Goal: Task Accomplishment & Management: Complete application form

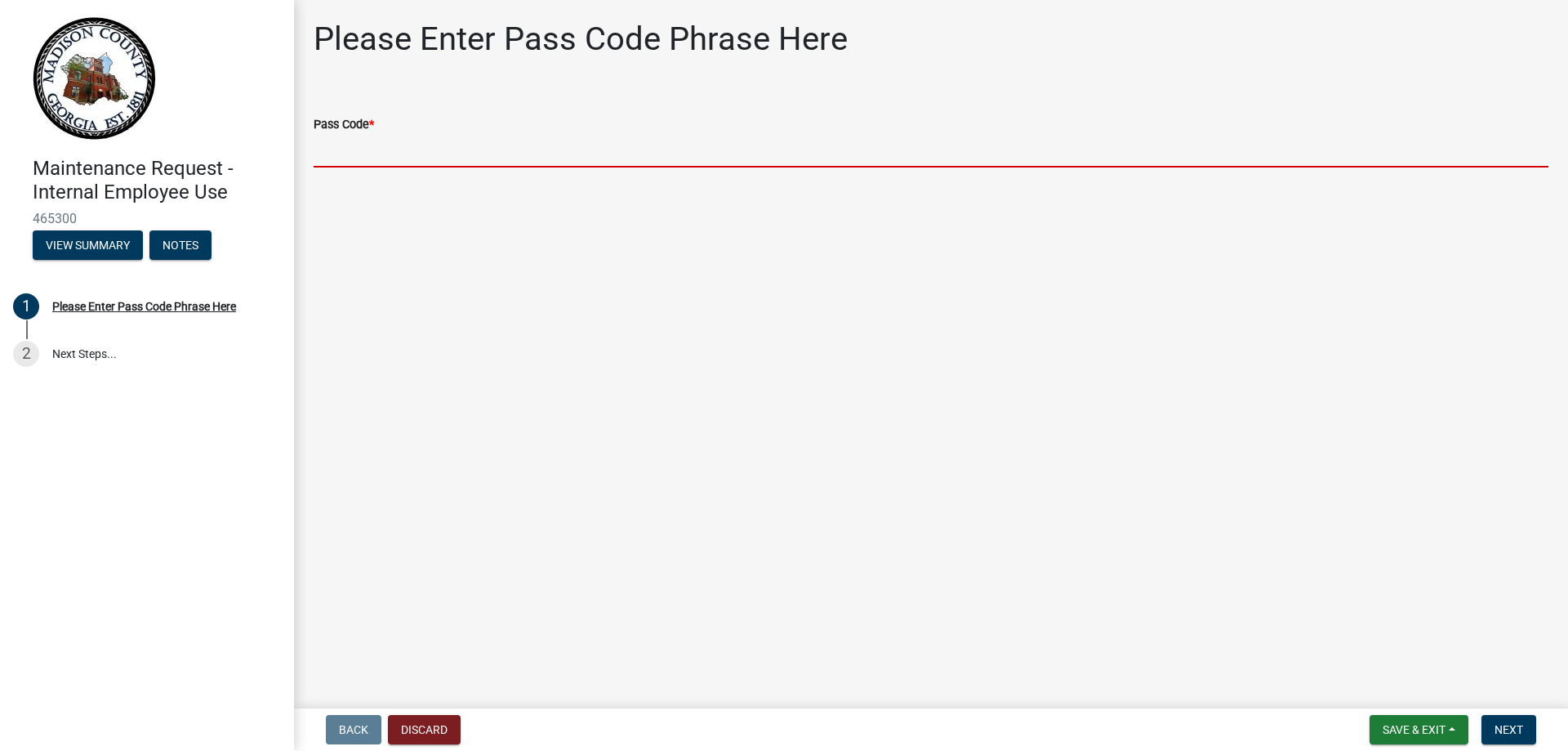
click at [389, 138] on input "Pass Code *" at bounding box center [931, 150] width 1235 height 33
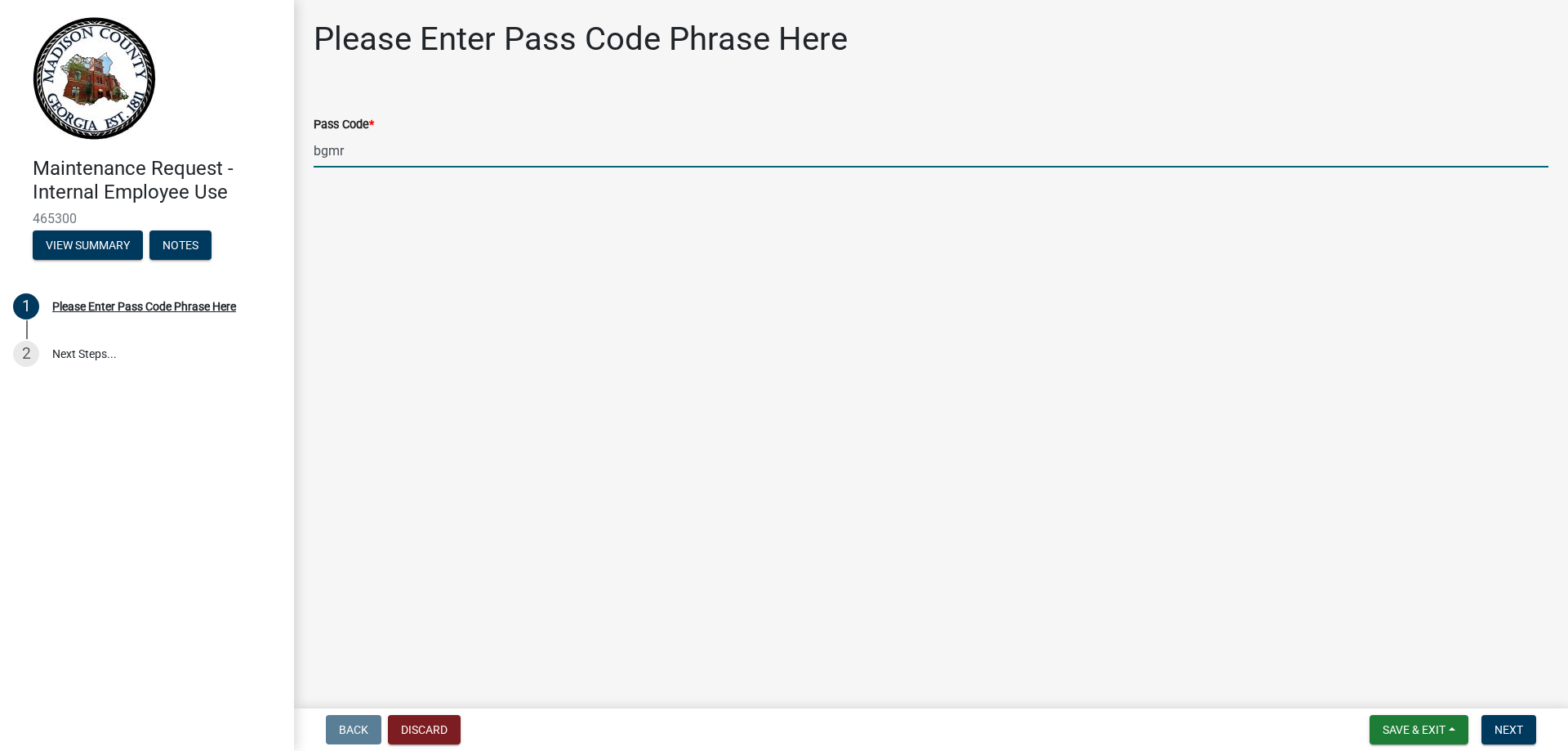
type input "bgmr2025"
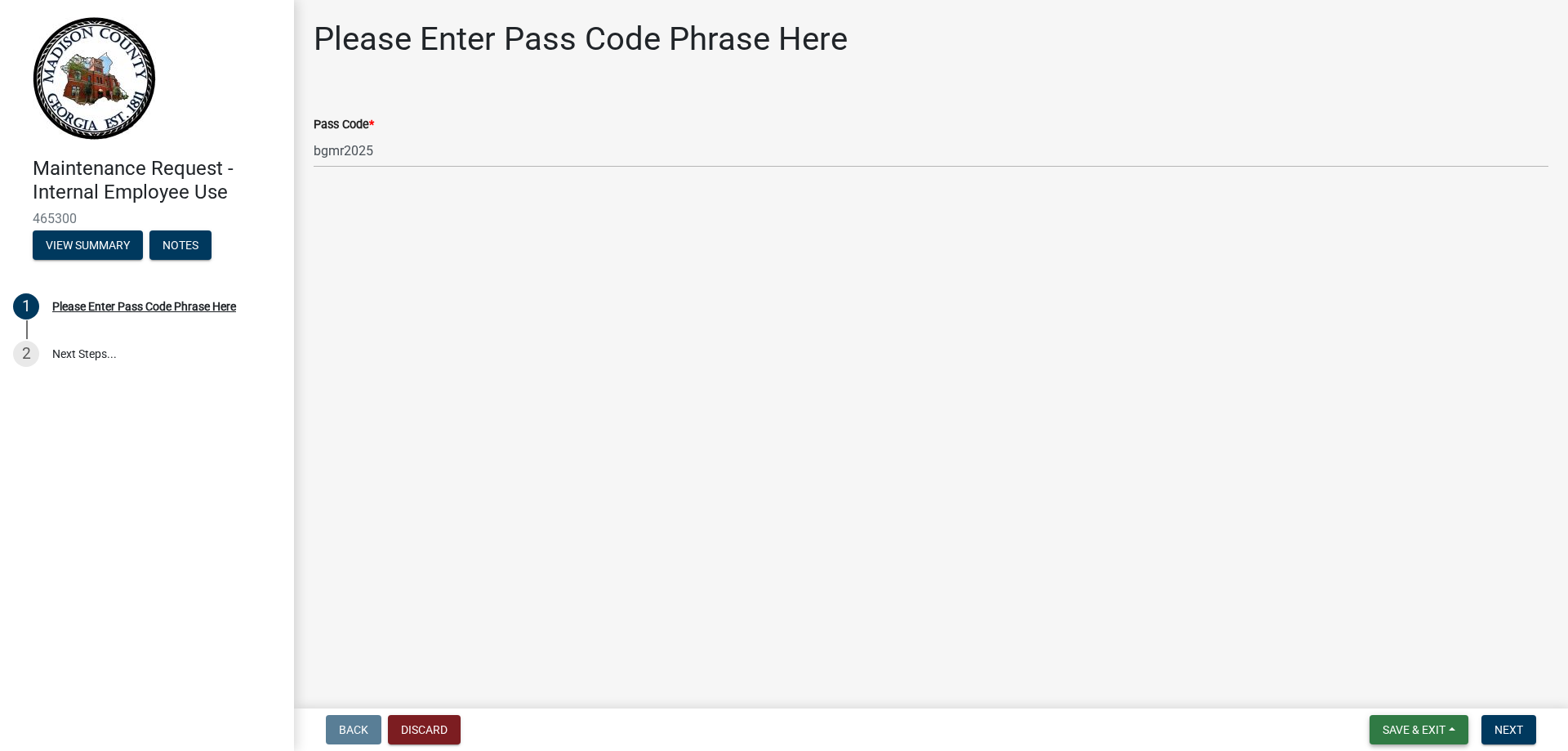
click at [1429, 728] on span "Save & Exit" at bounding box center [1414, 729] width 63 height 13
click at [1513, 738] on button "Next" at bounding box center [1509, 729] width 55 height 29
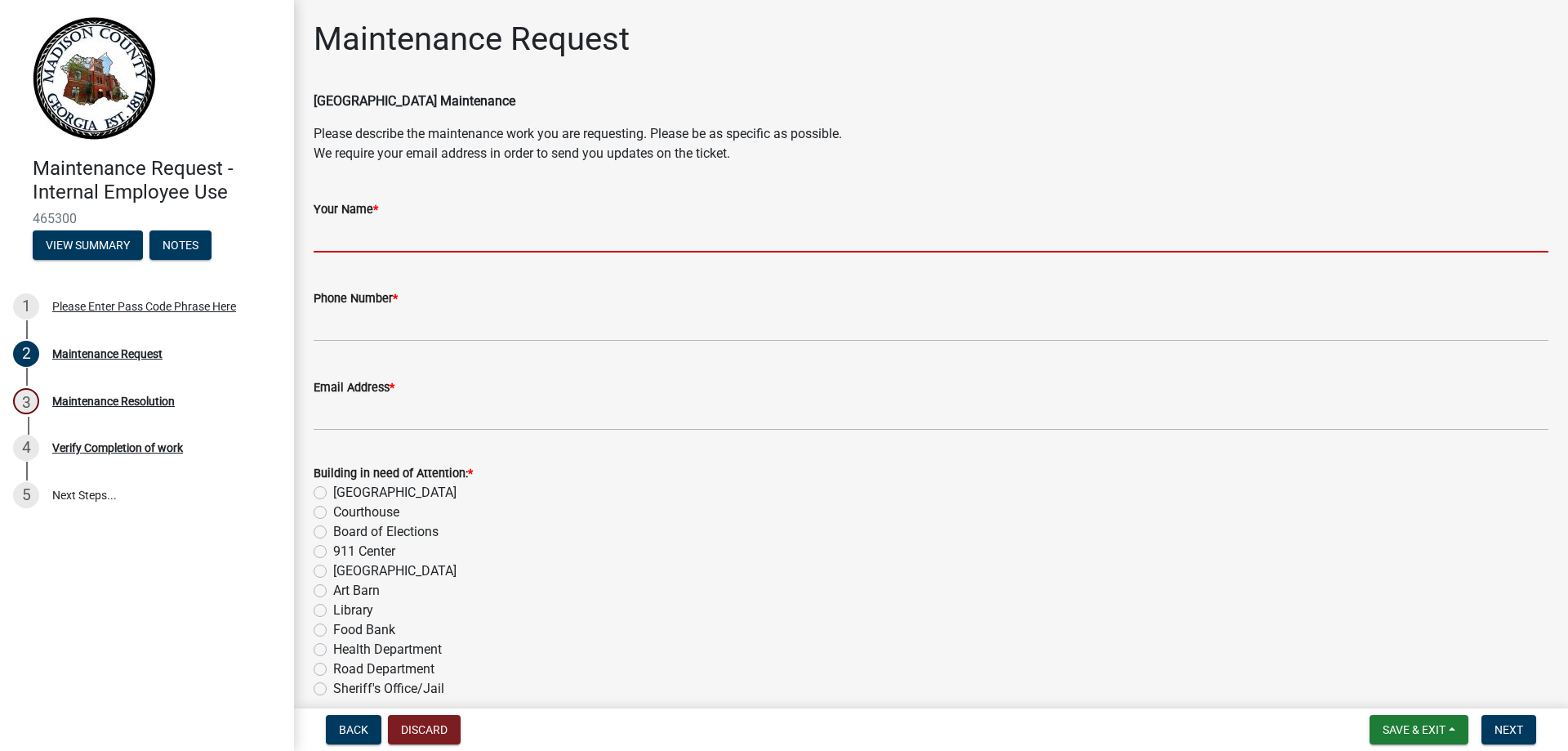
click at [458, 233] on input "Your Name *" at bounding box center [931, 236] width 1235 height 33
type input "[PERSON_NAME]"
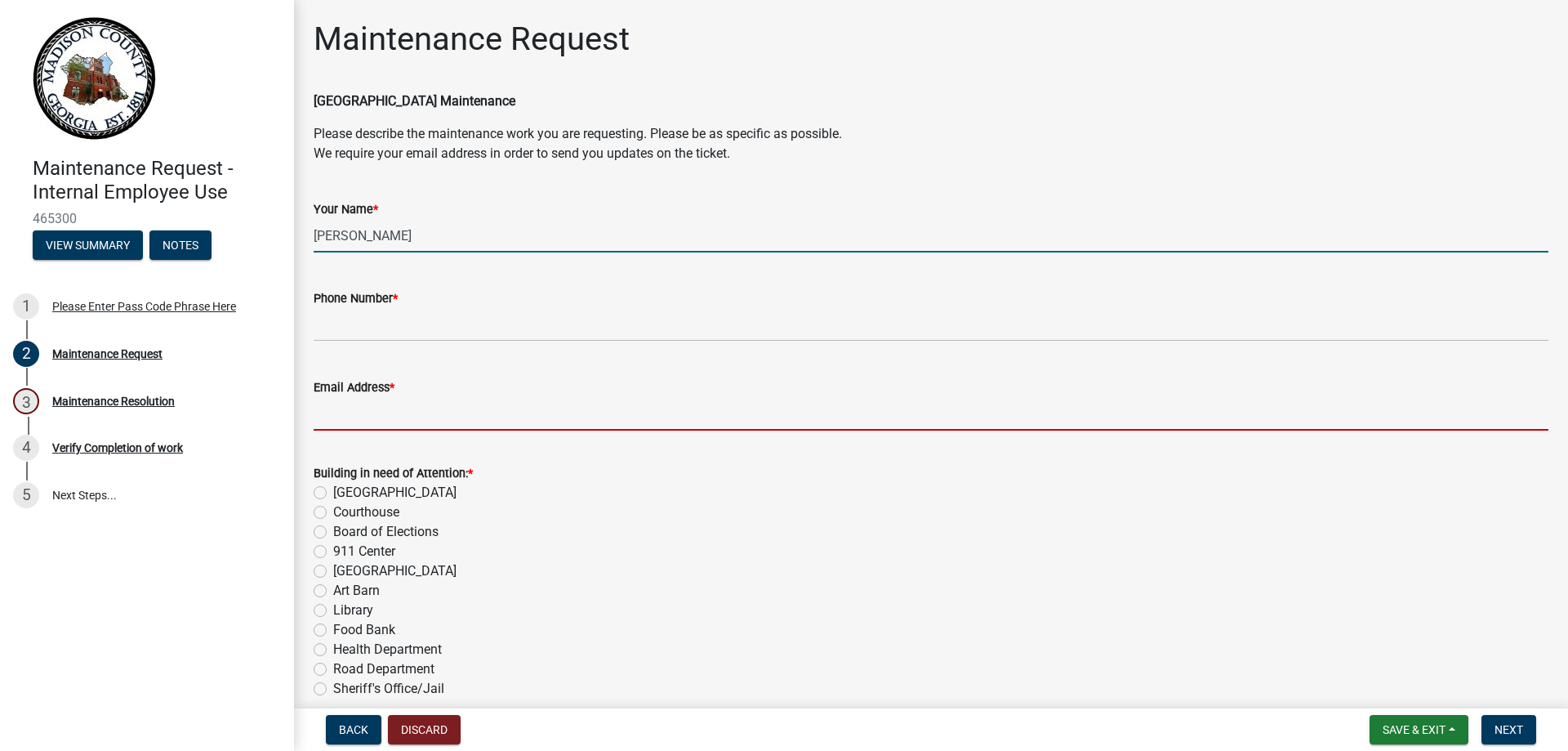
type input "[EMAIL_ADDRESS][DOMAIN_NAME]"
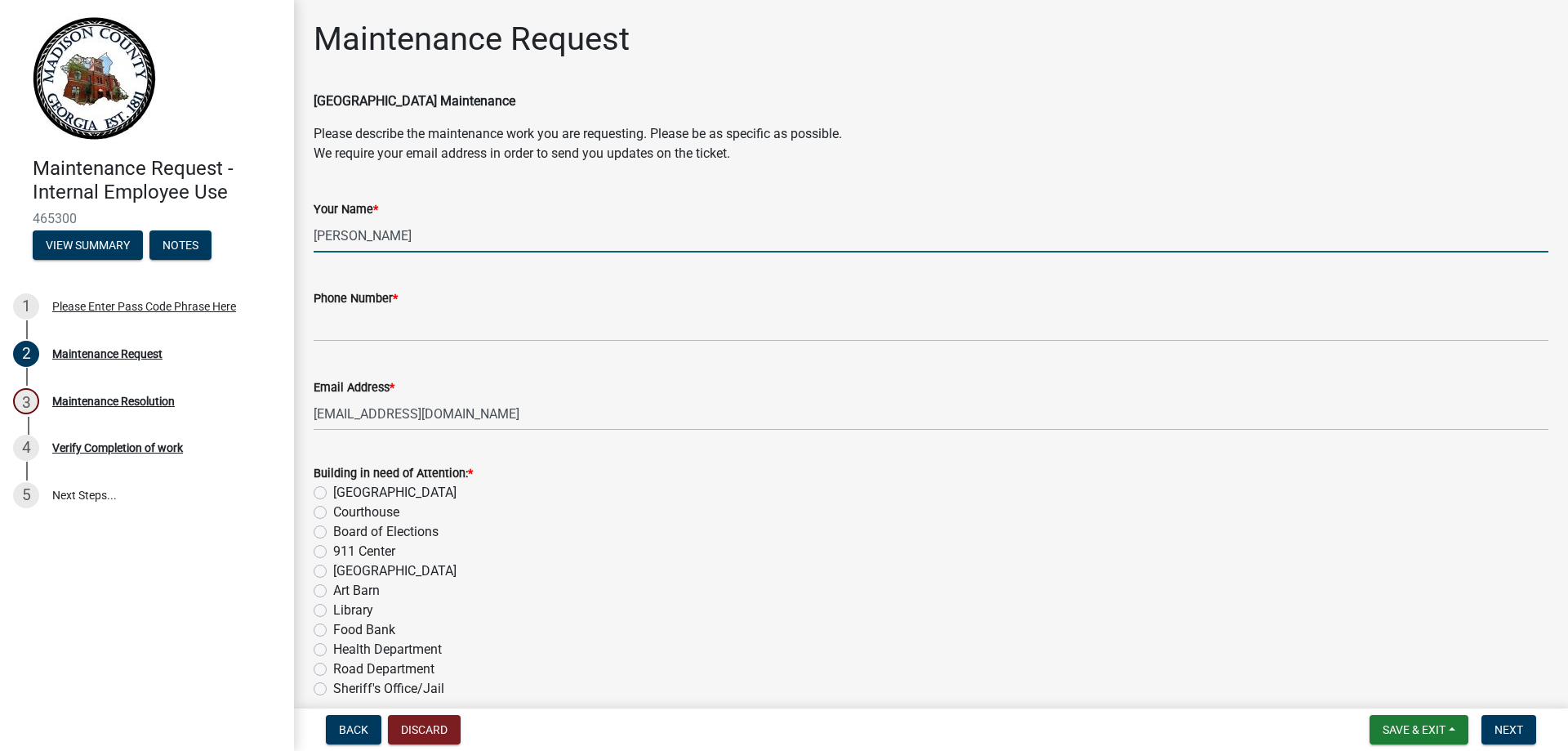
type input "[PERSON_NAME]"
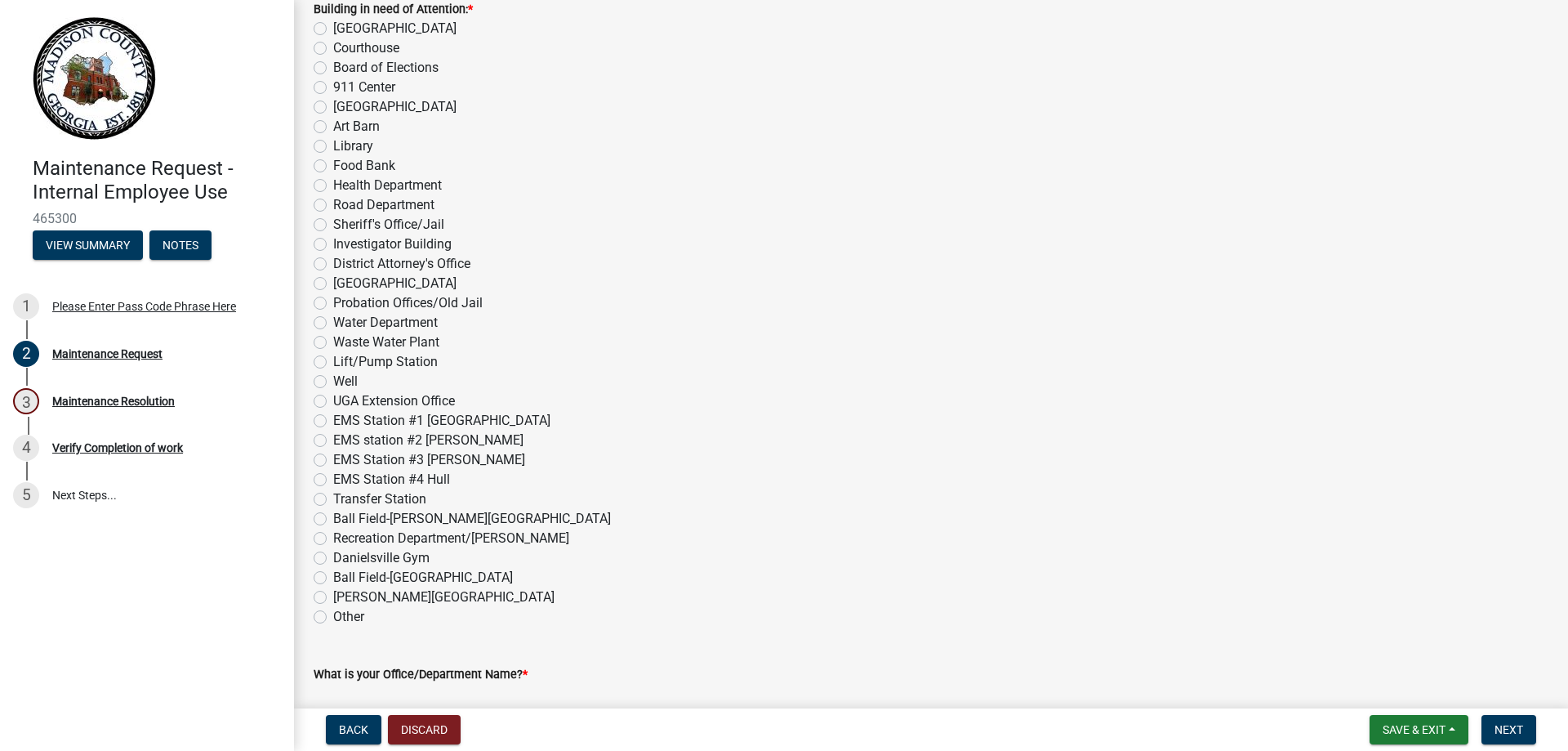
scroll to position [490, 0]
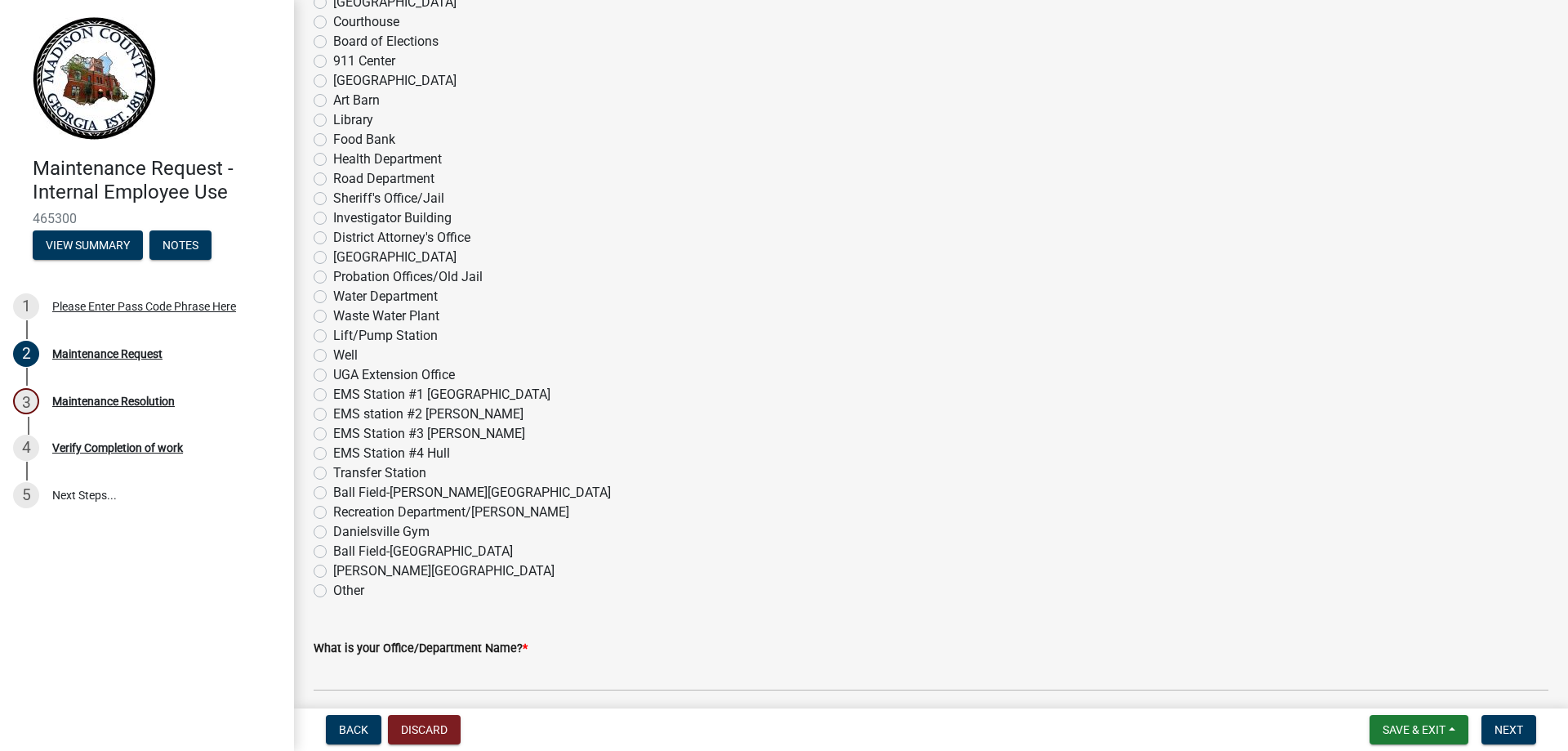
type input "[PHONE_NUMBER]"
click at [333, 514] on label "Recreation Department/[PERSON_NAME]" at bounding box center [451, 511] width 236 height 19
click at [333, 513] on input "Recreation Department/[PERSON_NAME]" at bounding box center [338, 507] width 11 height 11
radio input "true"
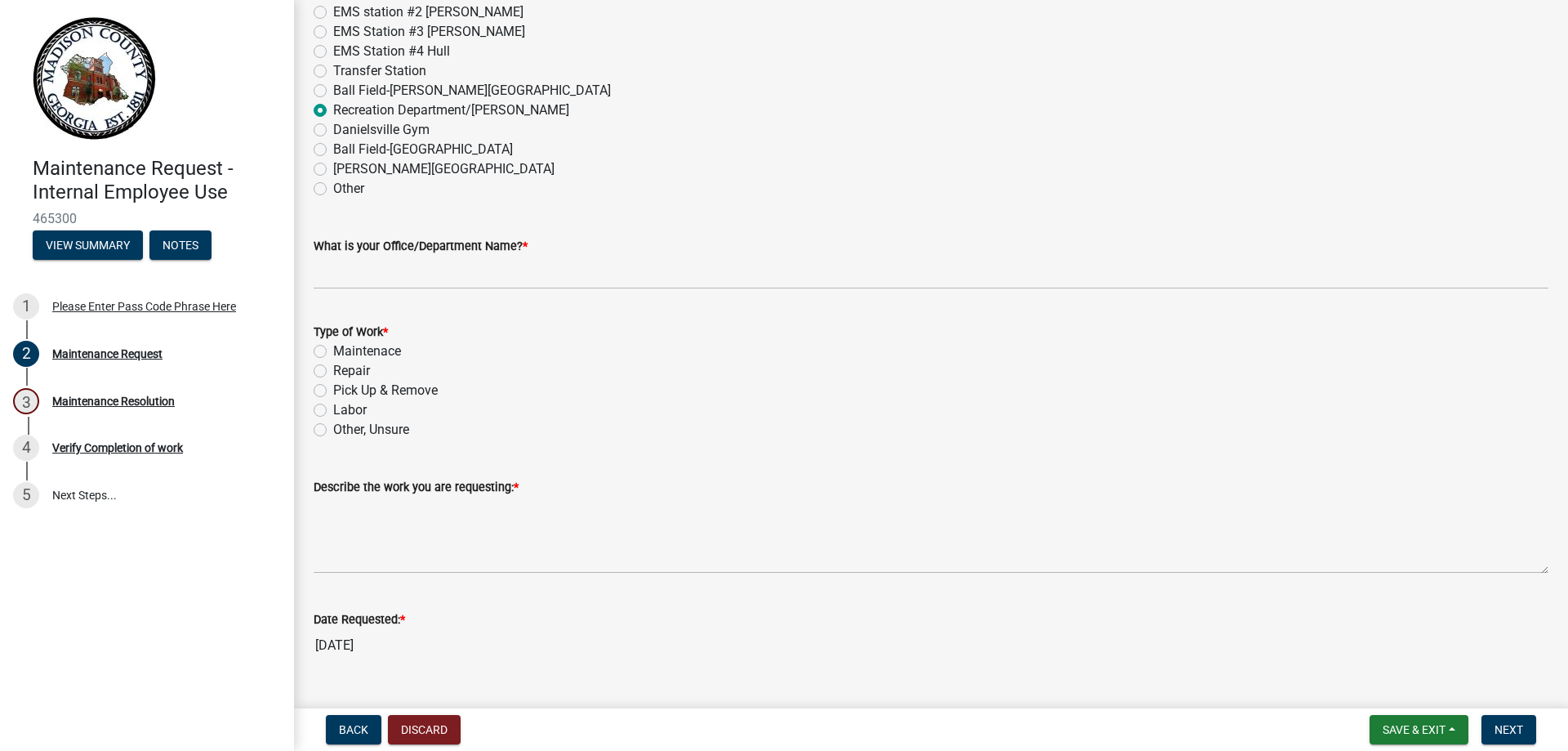
scroll to position [899, 0]
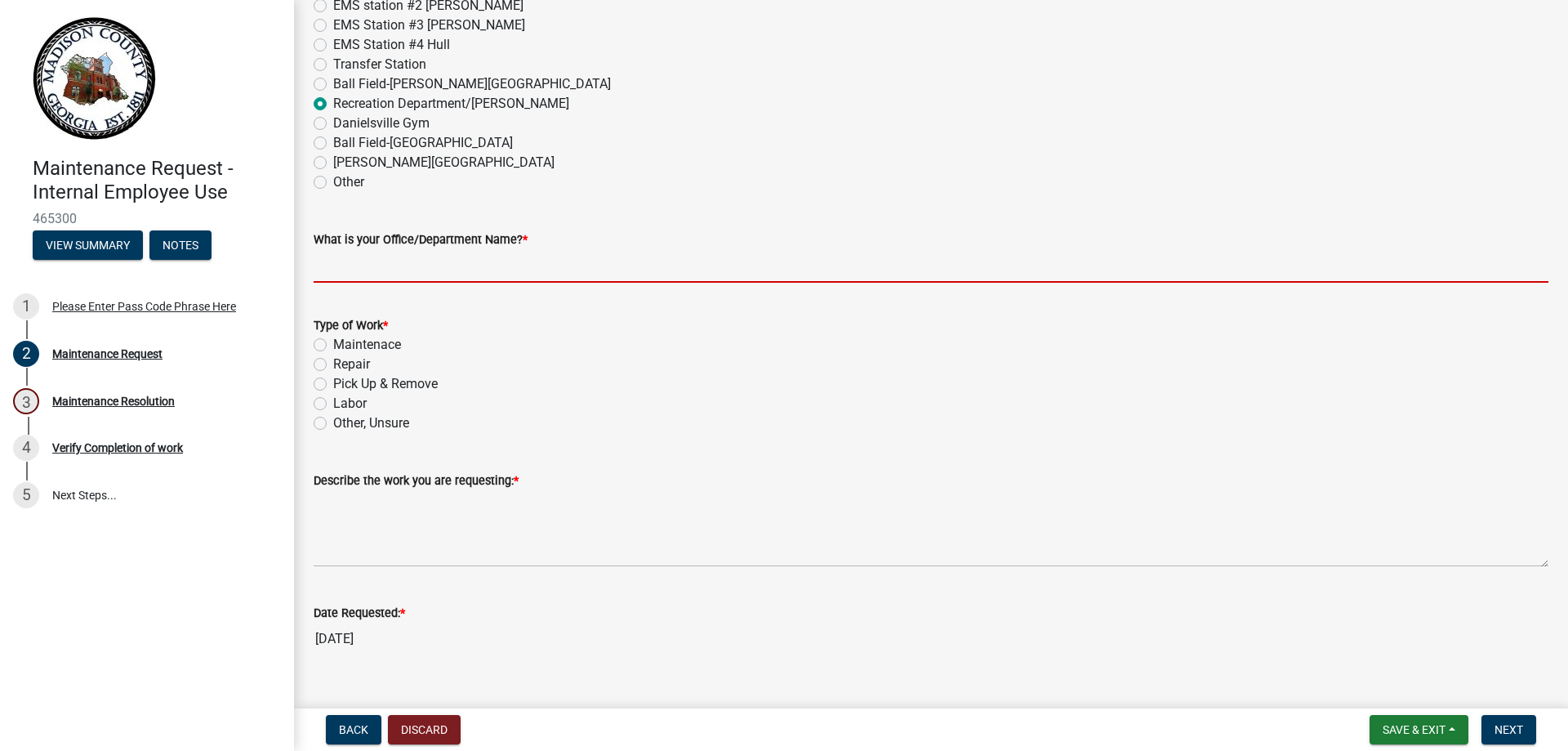
click at [569, 261] on input "What is your Office/Department Name? *" at bounding box center [931, 266] width 1235 height 33
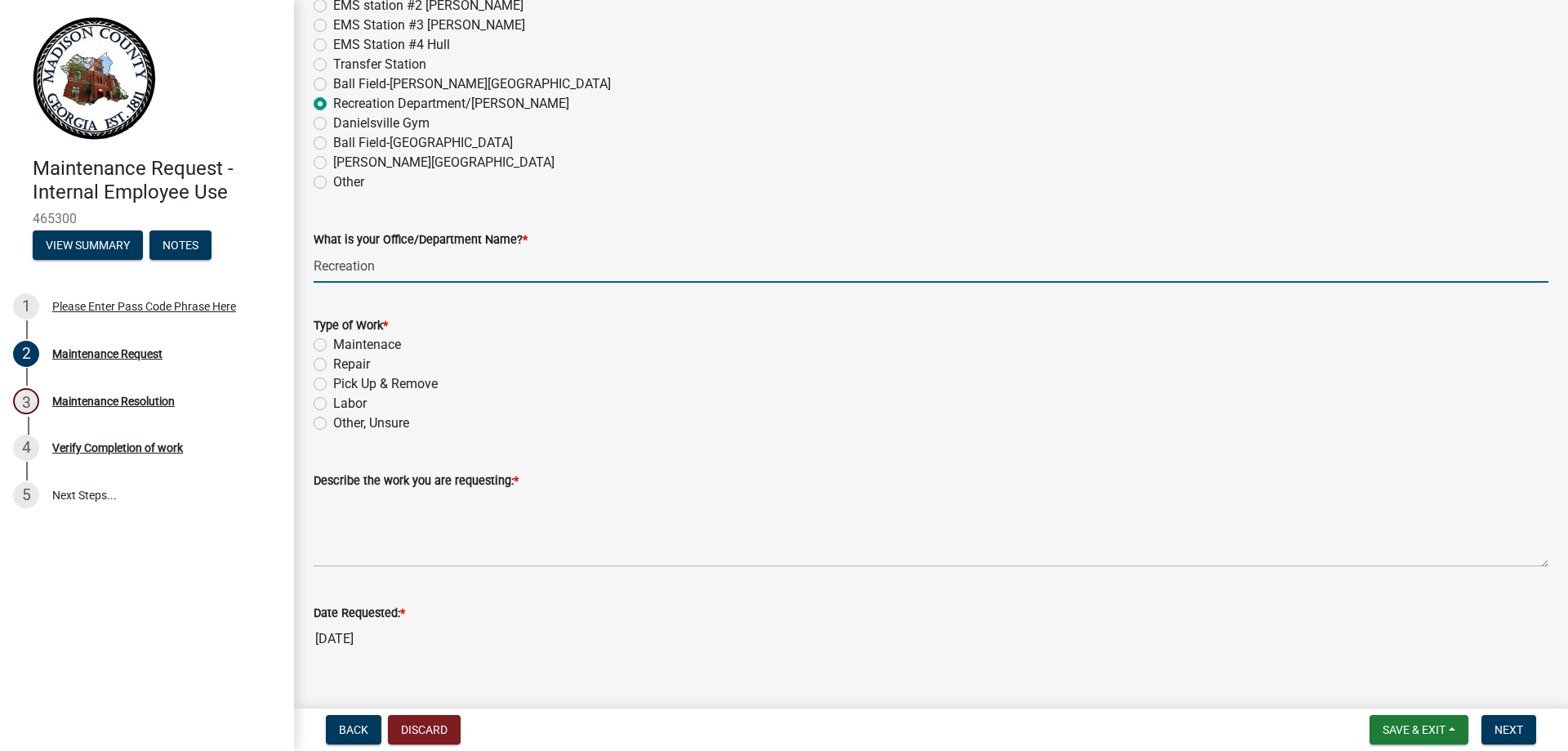
type input "Recreation"
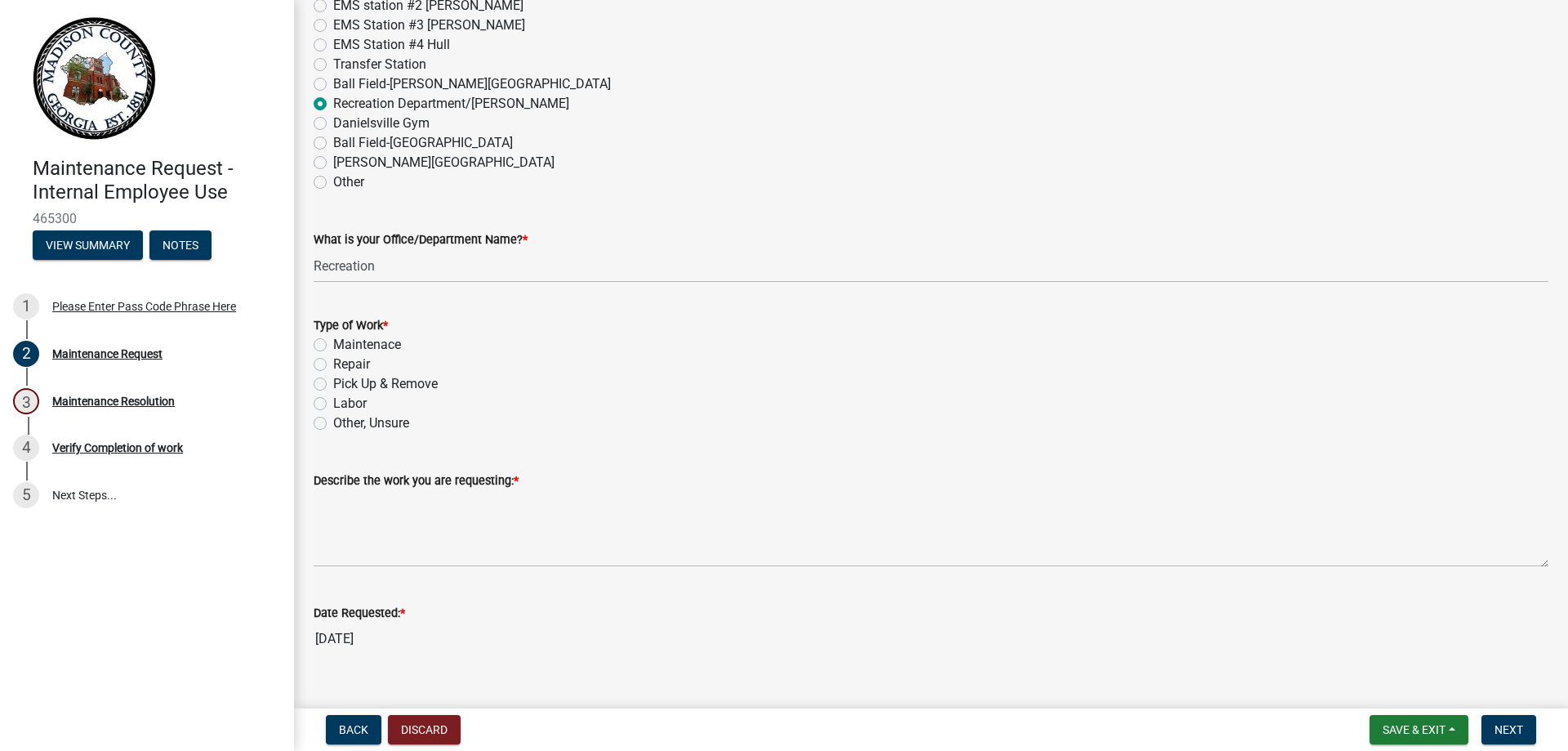
click at [333, 365] on label "Repair" at bounding box center [352, 363] width 37 height 19
click at [333, 365] on input "Repair" at bounding box center [338, 359] width 11 height 11
radio input "true"
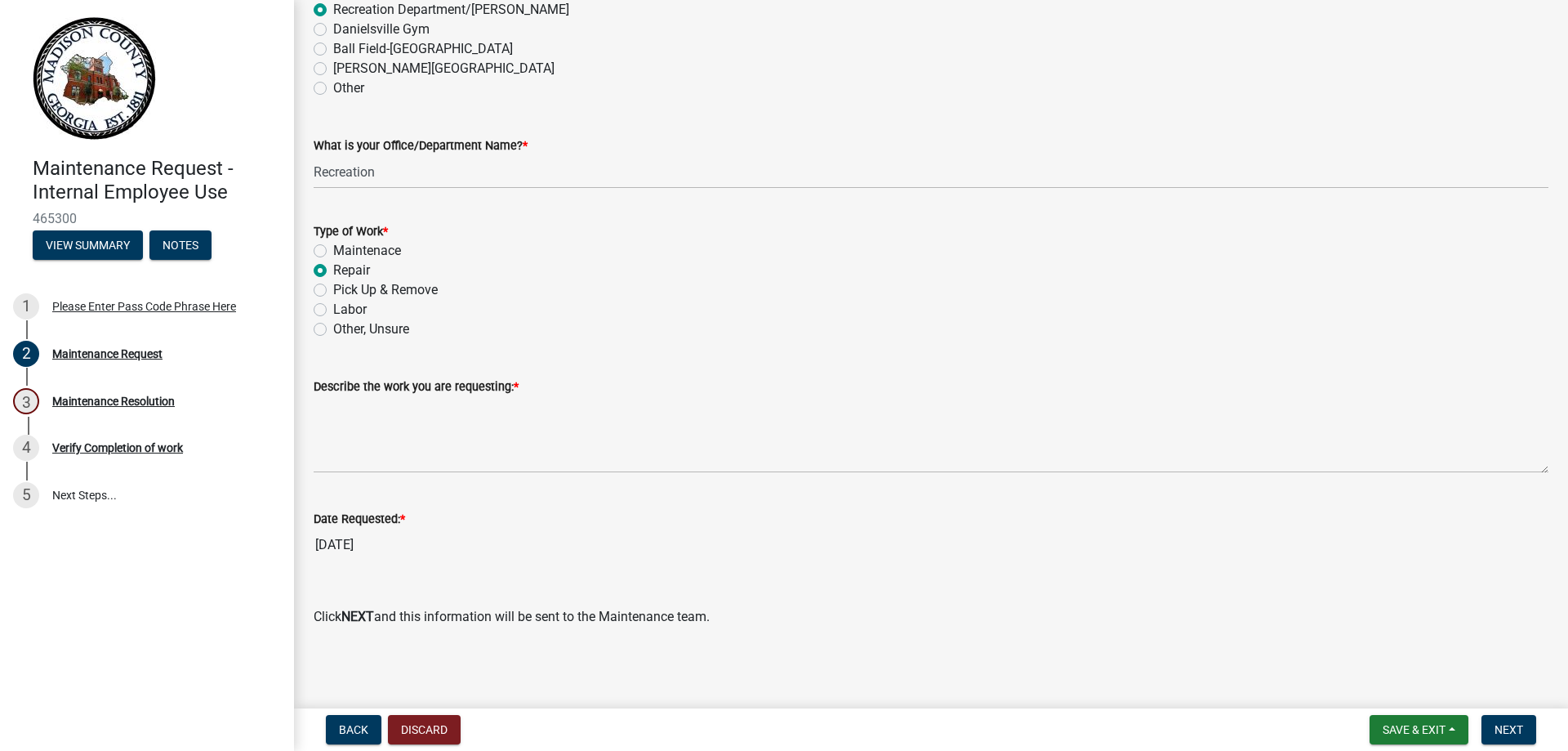
scroll to position [994, 0]
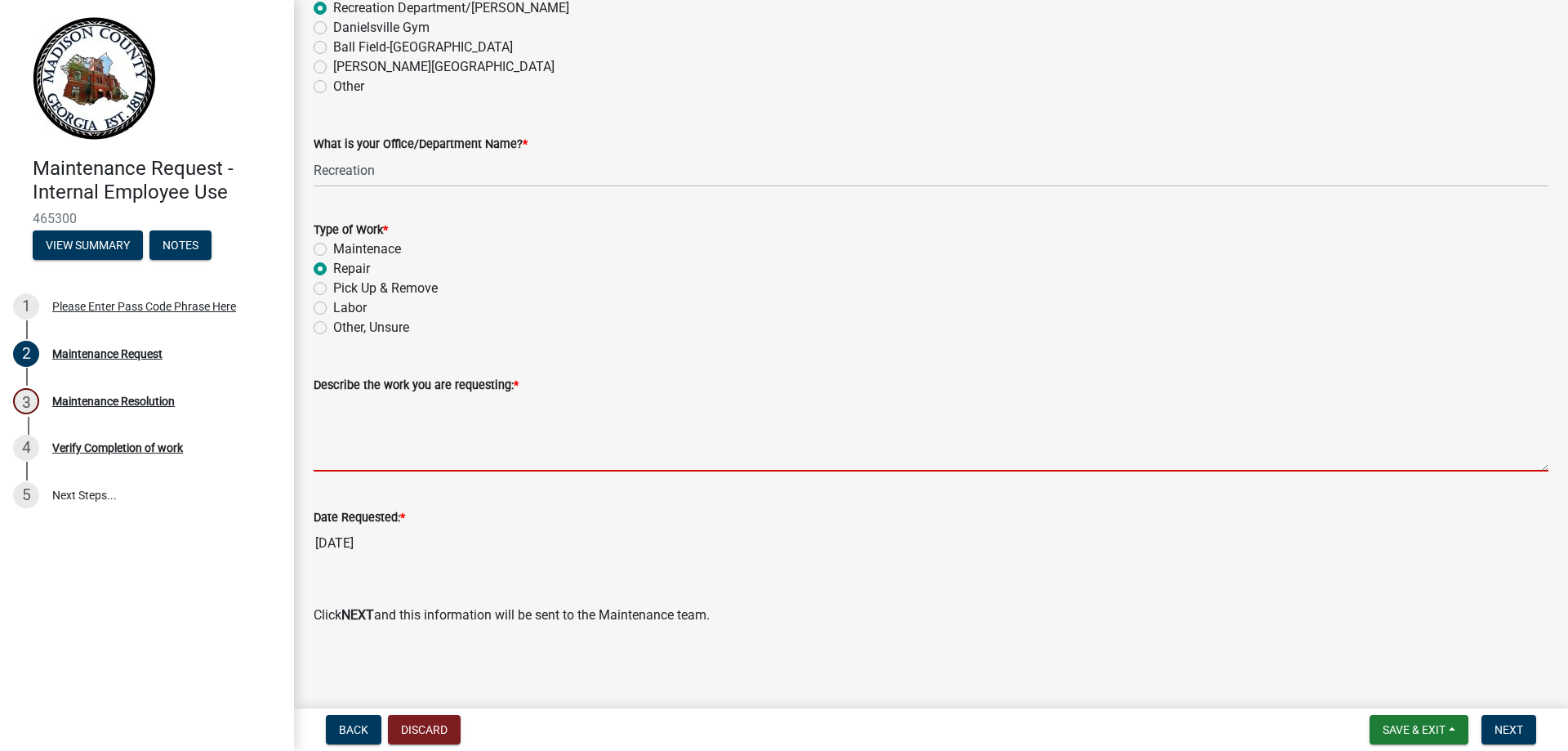
click at [391, 448] on textarea "Describe the work you are requesting: *" at bounding box center [931, 433] width 1235 height 77
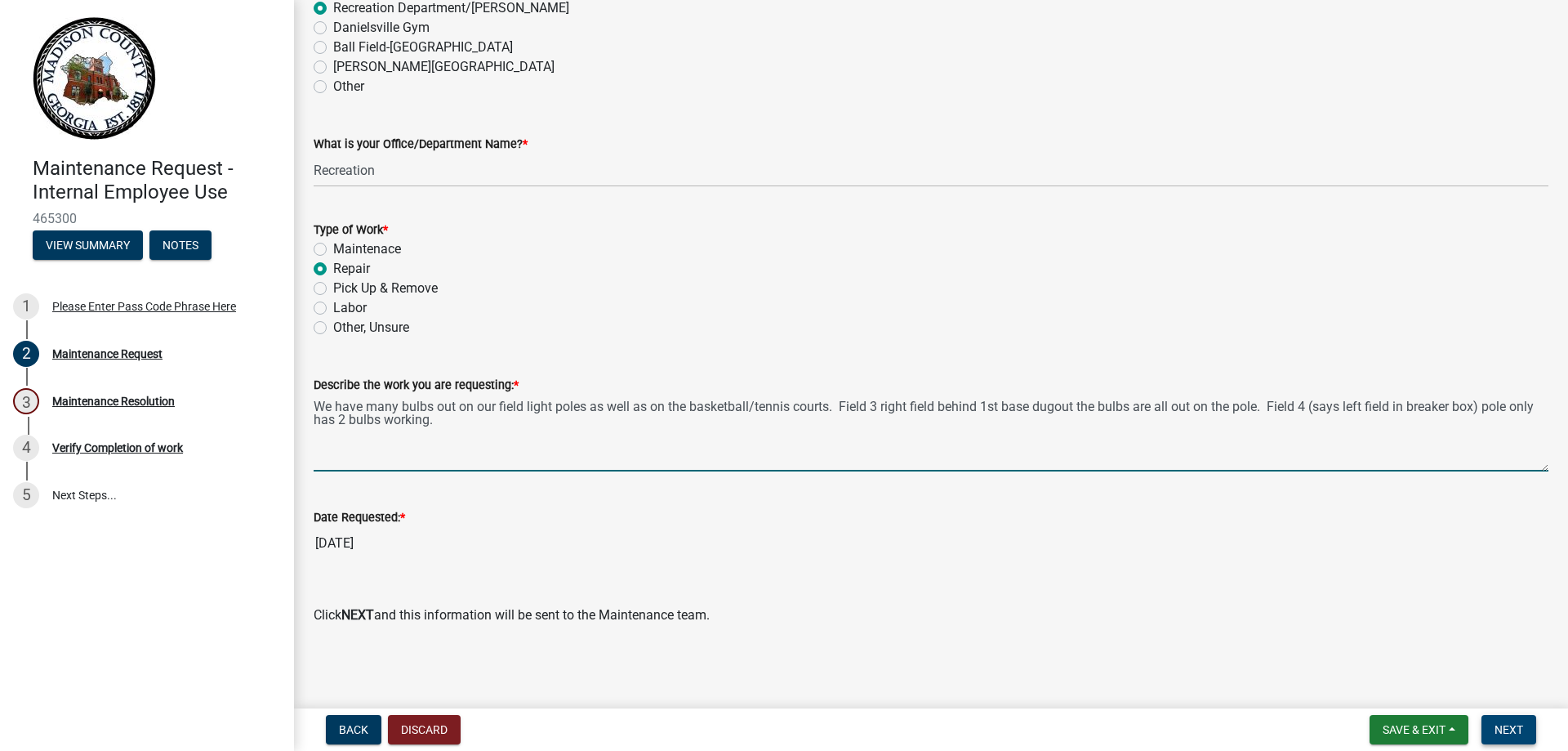
type textarea "We have many bulbs out on our field light poles as well as on the basketball/te…"
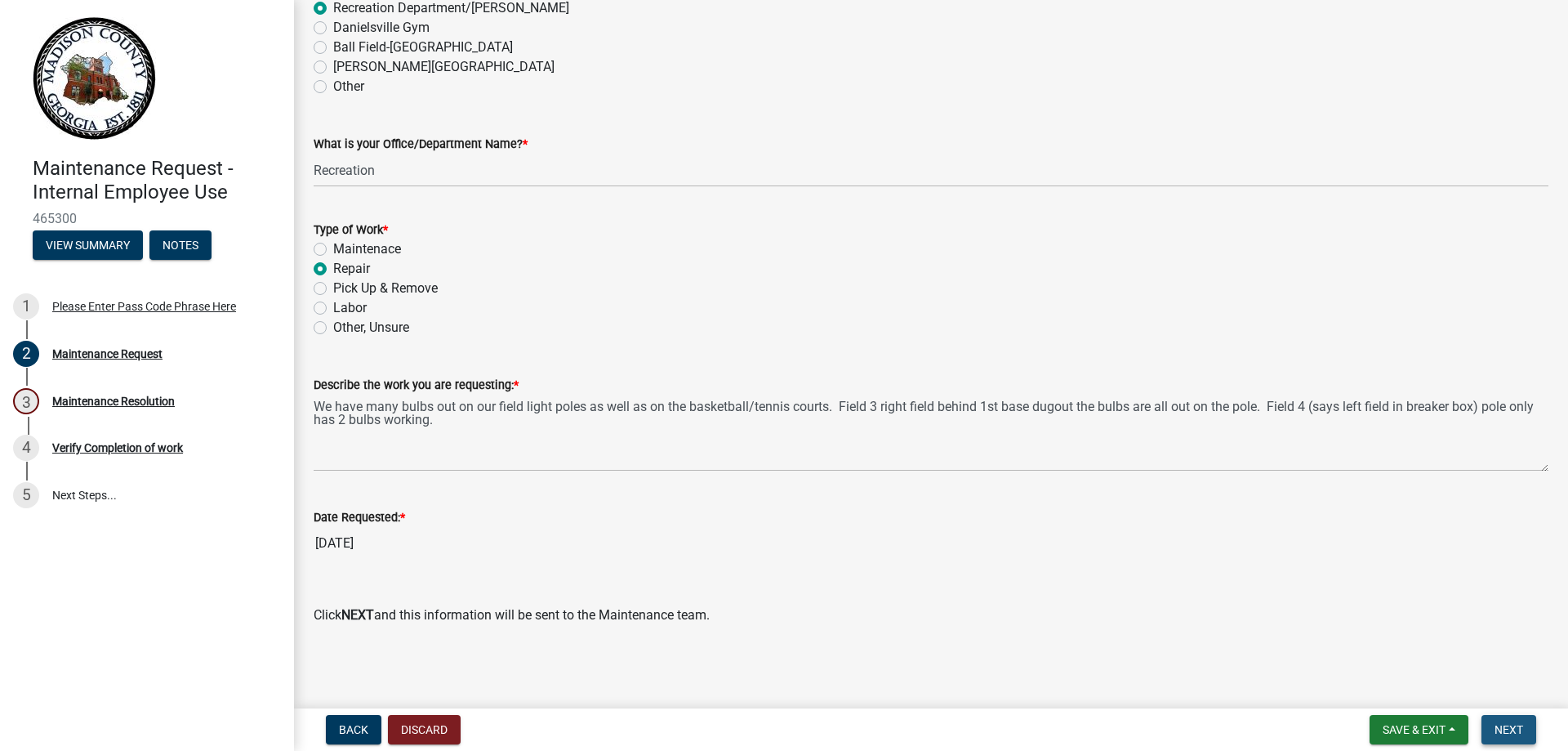
click at [1515, 733] on span "Next" at bounding box center [1509, 729] width 28 height 13
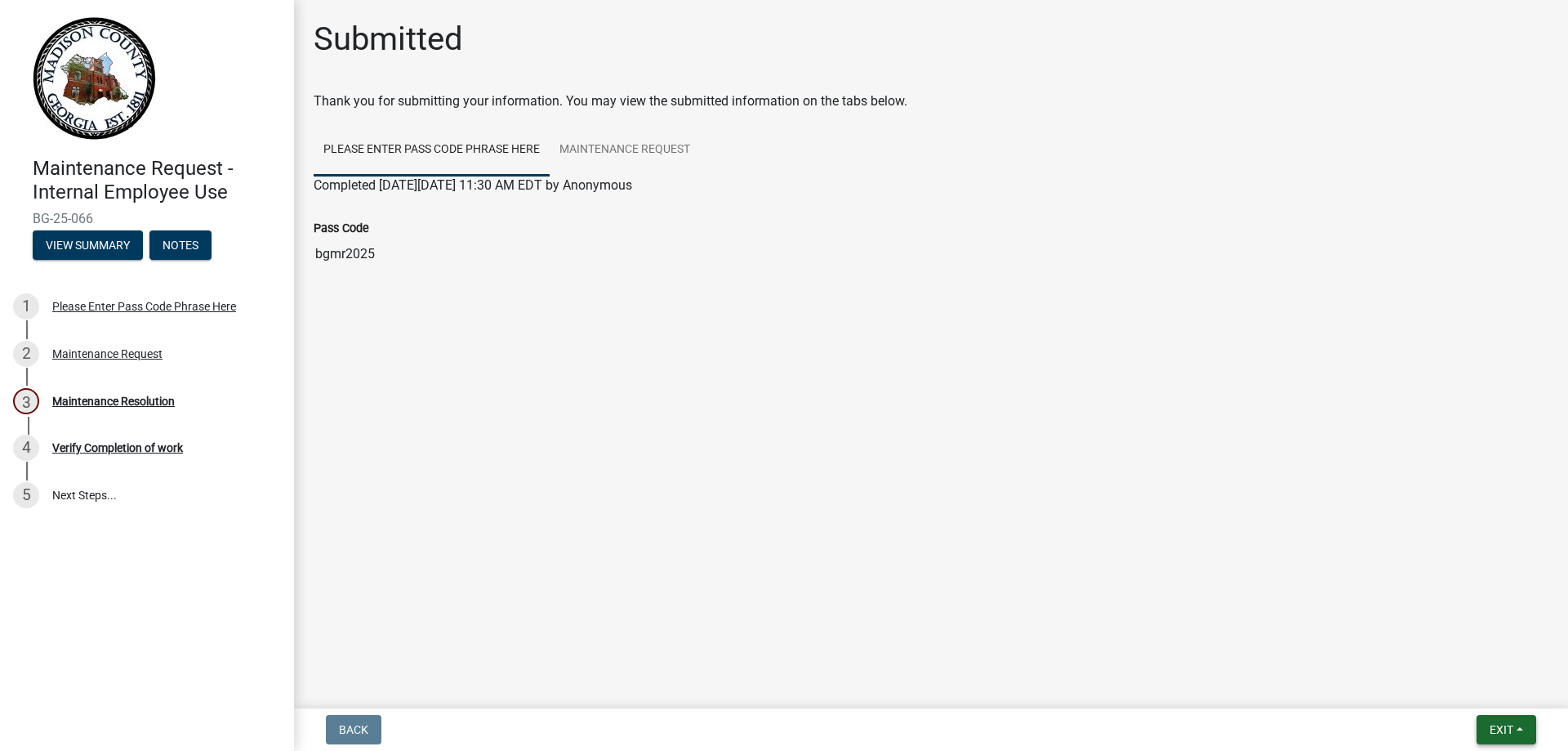
click at [1516, 739] on button "Exit" at bounding box center [1505, 729] width 59 height 29
click at [1478, 696] on button "Save & Exit" at bounding box center [1470, 687] width 130 height 39
